Goal: Browse casually

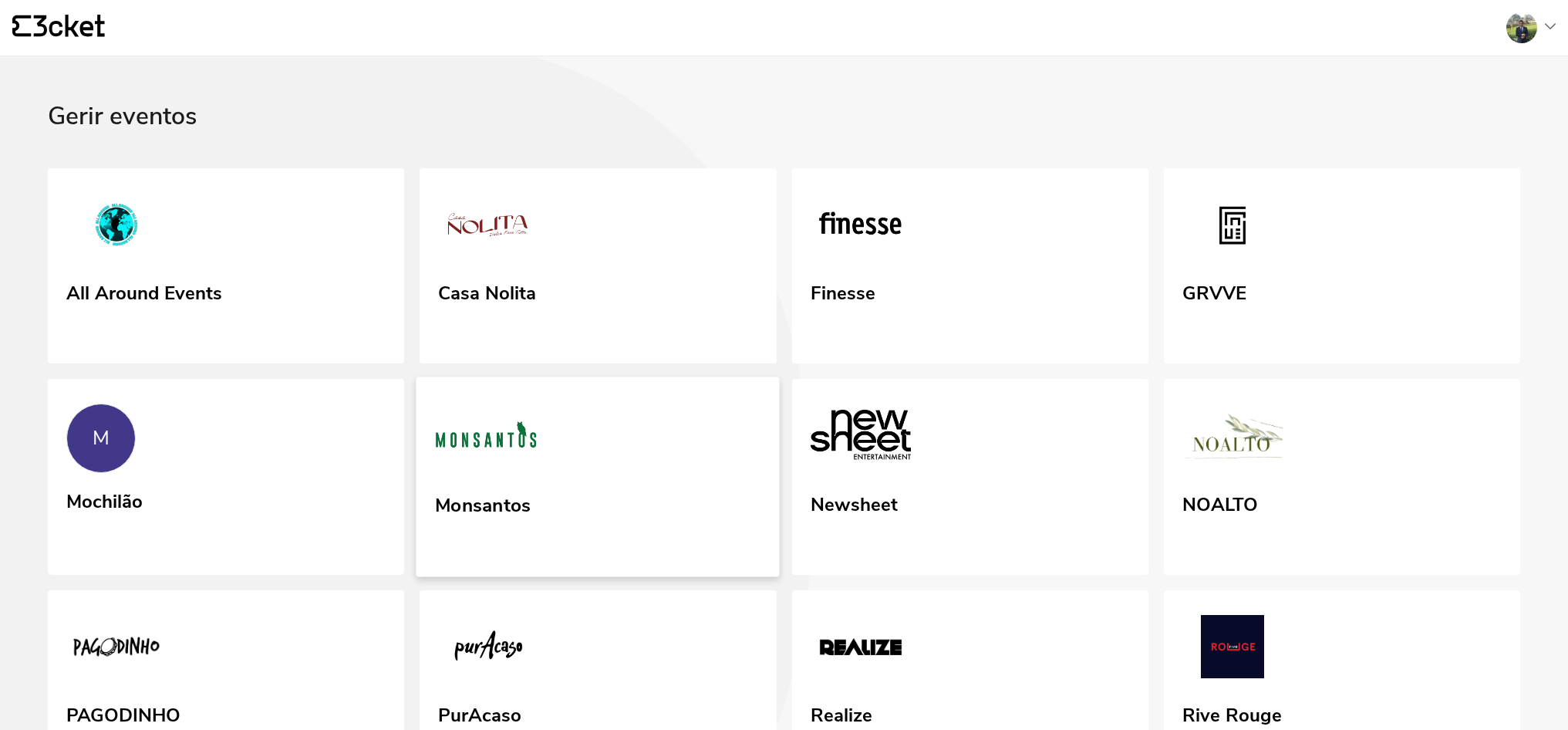
click at [638, 472] on link "Monsantos" at bounding box center [598, 477] width 363 height 200
click at [1183, 256] on img at bounding box center [1230, 227] width 103 height 71
click at [509, 476] on link "Monsantos" at bounding box center [598, 477] width 363 height 200
click at [879, 454] on img at bounding box center [857, 437] width 103 height 71
click at [1001, 563] on link "Newsheet" at bounding box center [969, 477] width 363 height 200
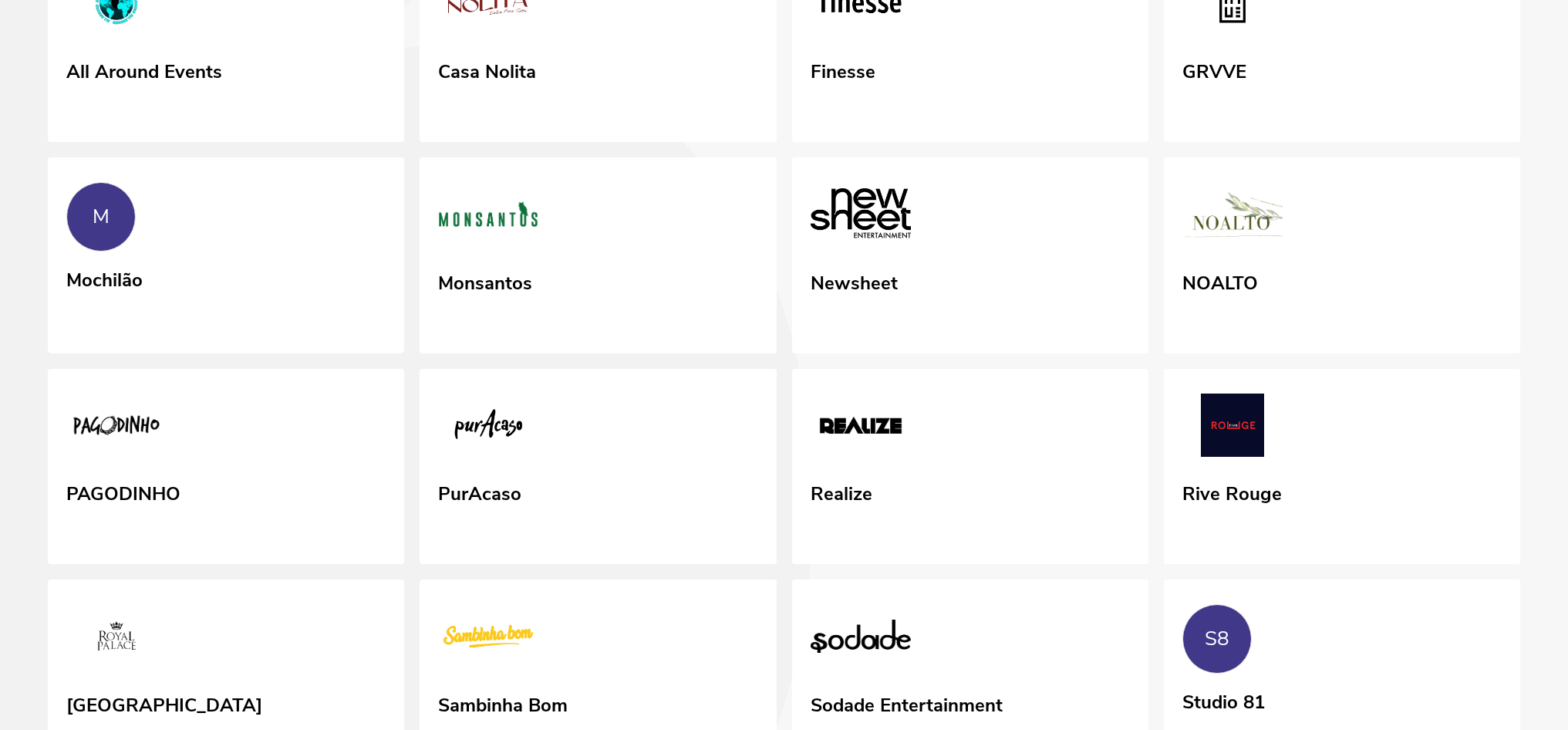
scroll to position [697, 0]
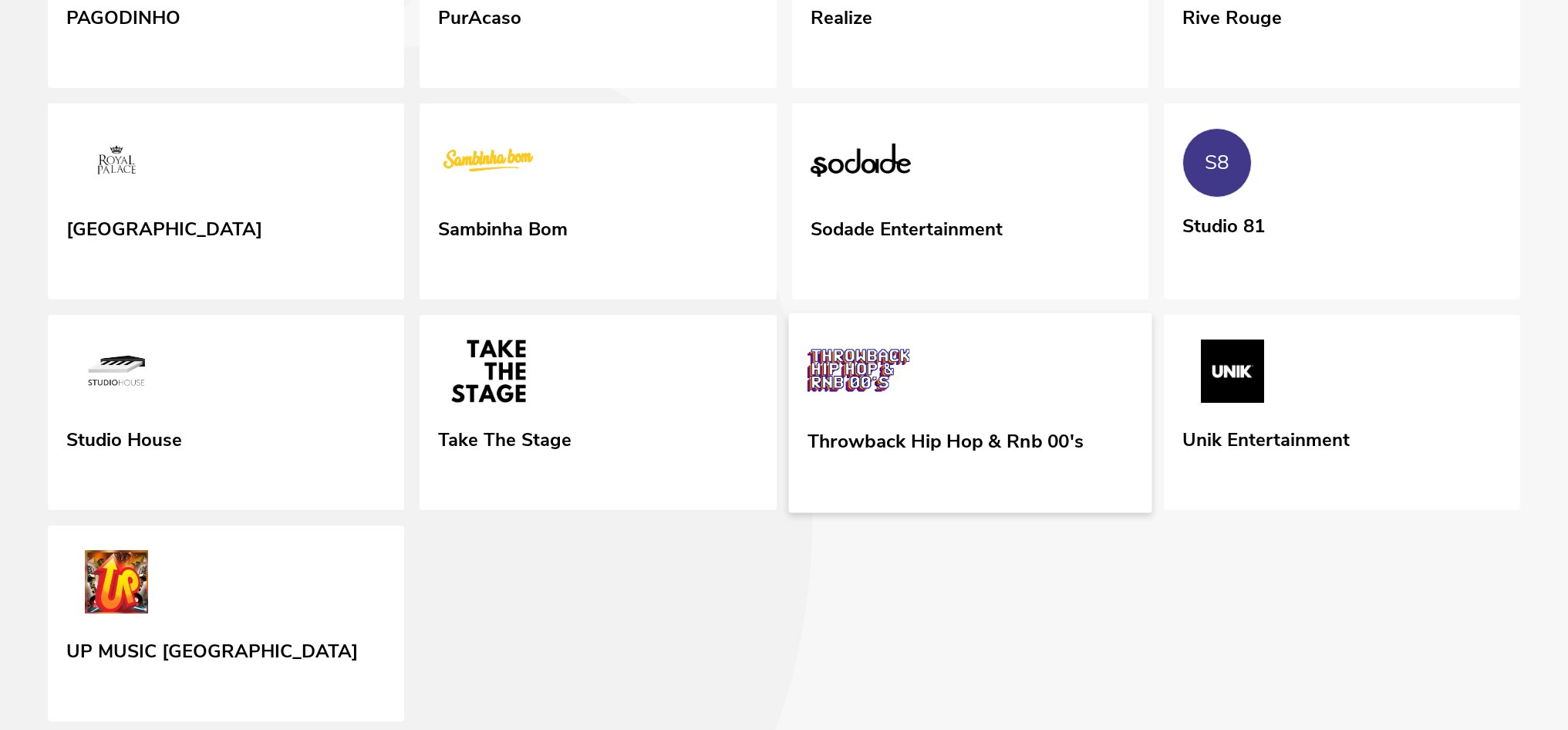
click at [1033, 425] on div "Throwback Hip Hop & Rnb 00's" at bounding box center [944, 438] width 276 height 28
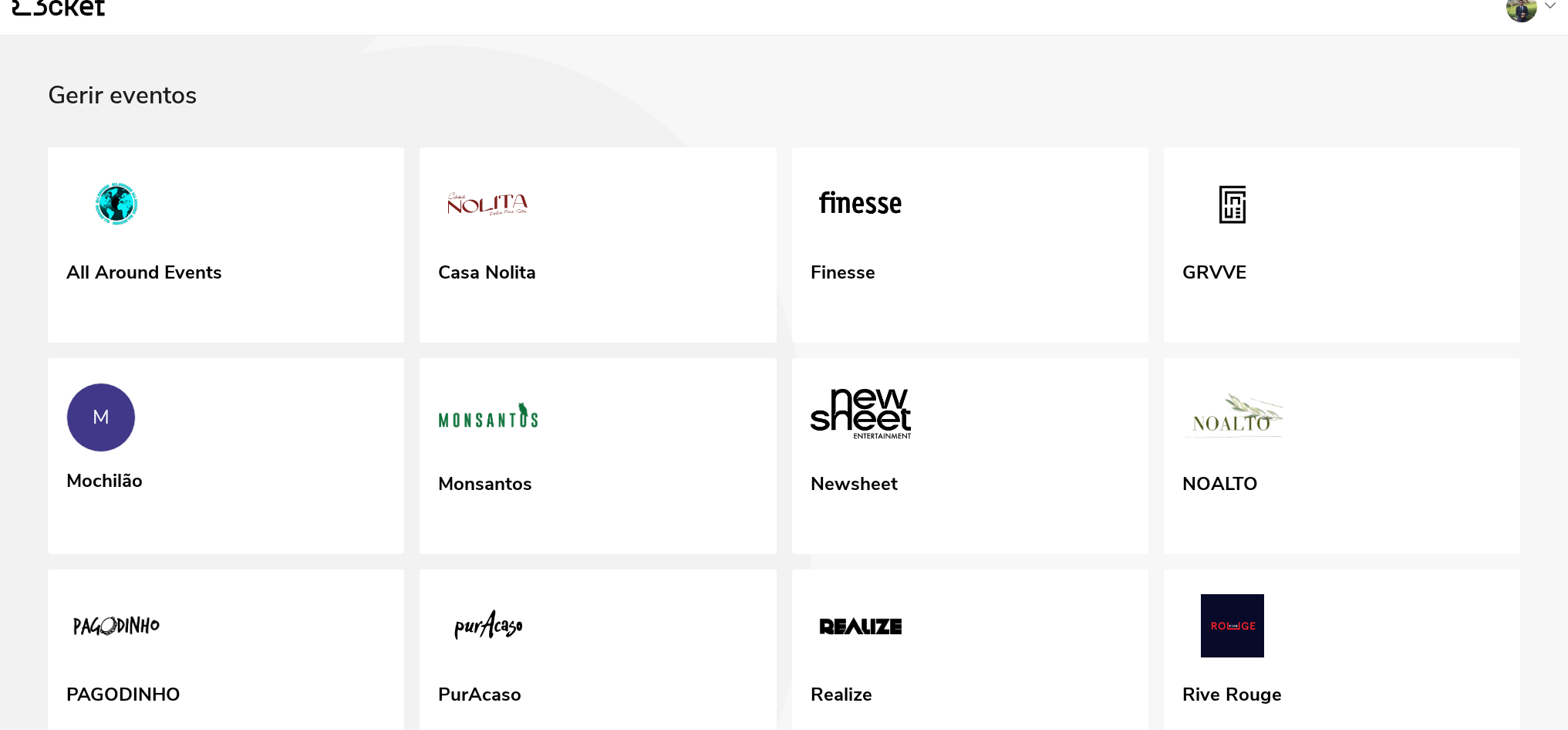
scroll to position [0, 0]
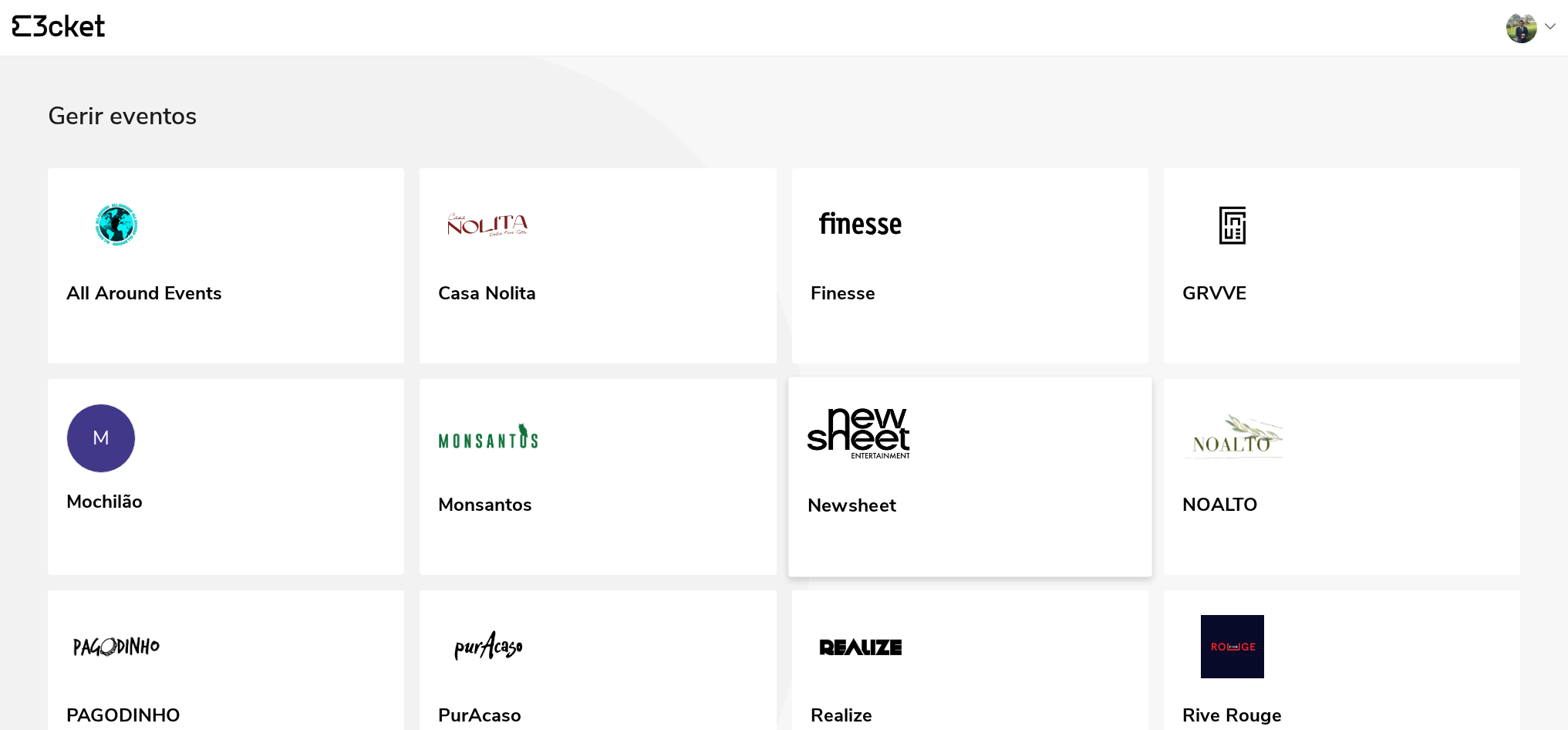
click at [939, 460] on link "Newsheet" at bounding box center [969, 477] width 363 height 200
click at [1029, 512] on link "Newsheet" at bounding box center [969, 477] width 363 height 200
click at [571, 506] on link "Monsantos" at bounding box center [598, 477] width 363 height 200
